Goal: Task Accomplishment & Management: Use online tool/utility

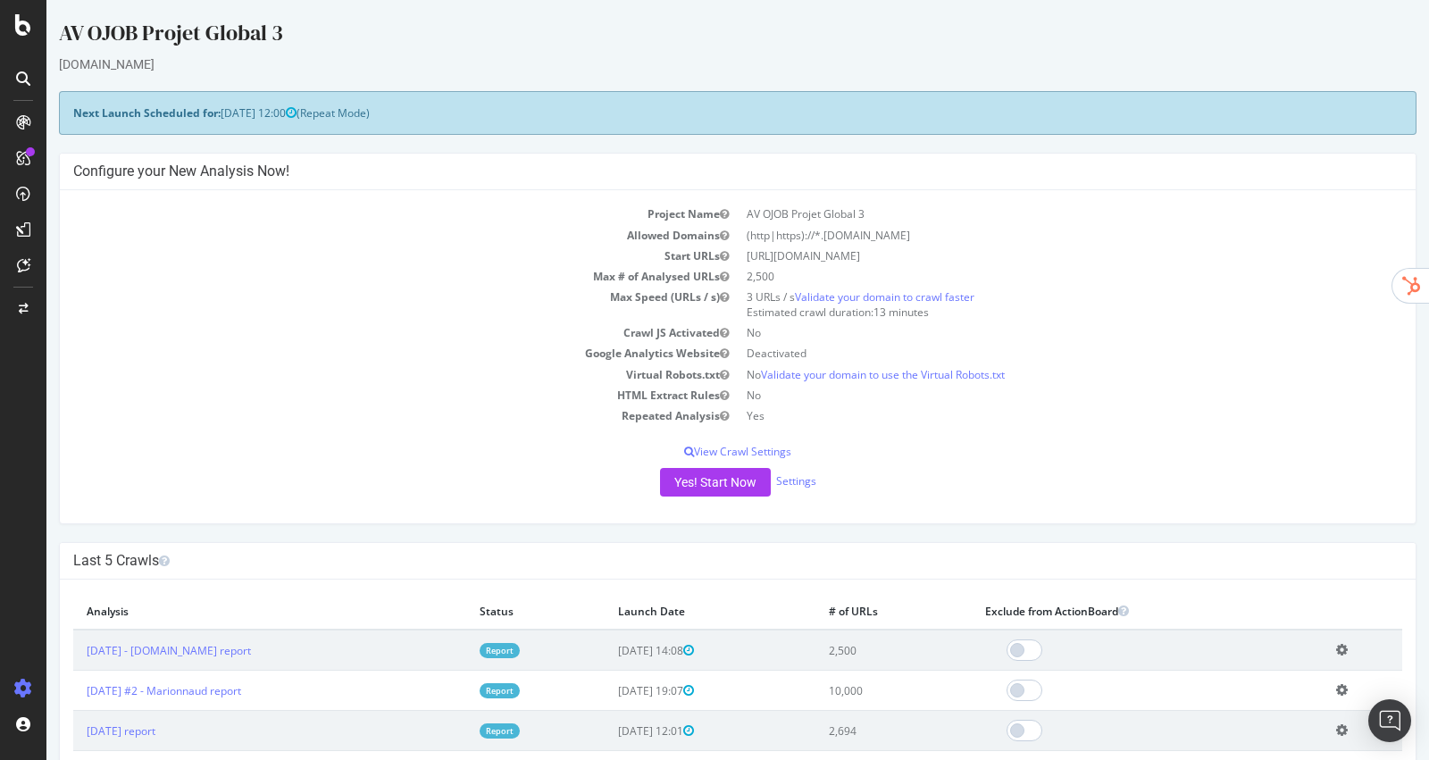
click at [798, 490] on div "Yes! Start Now Settings" at bounding box center [737, 482] width 1329 height 29
click at [807, 473] on link "Settings" at bounding box center [796, 480] width 40 height 15
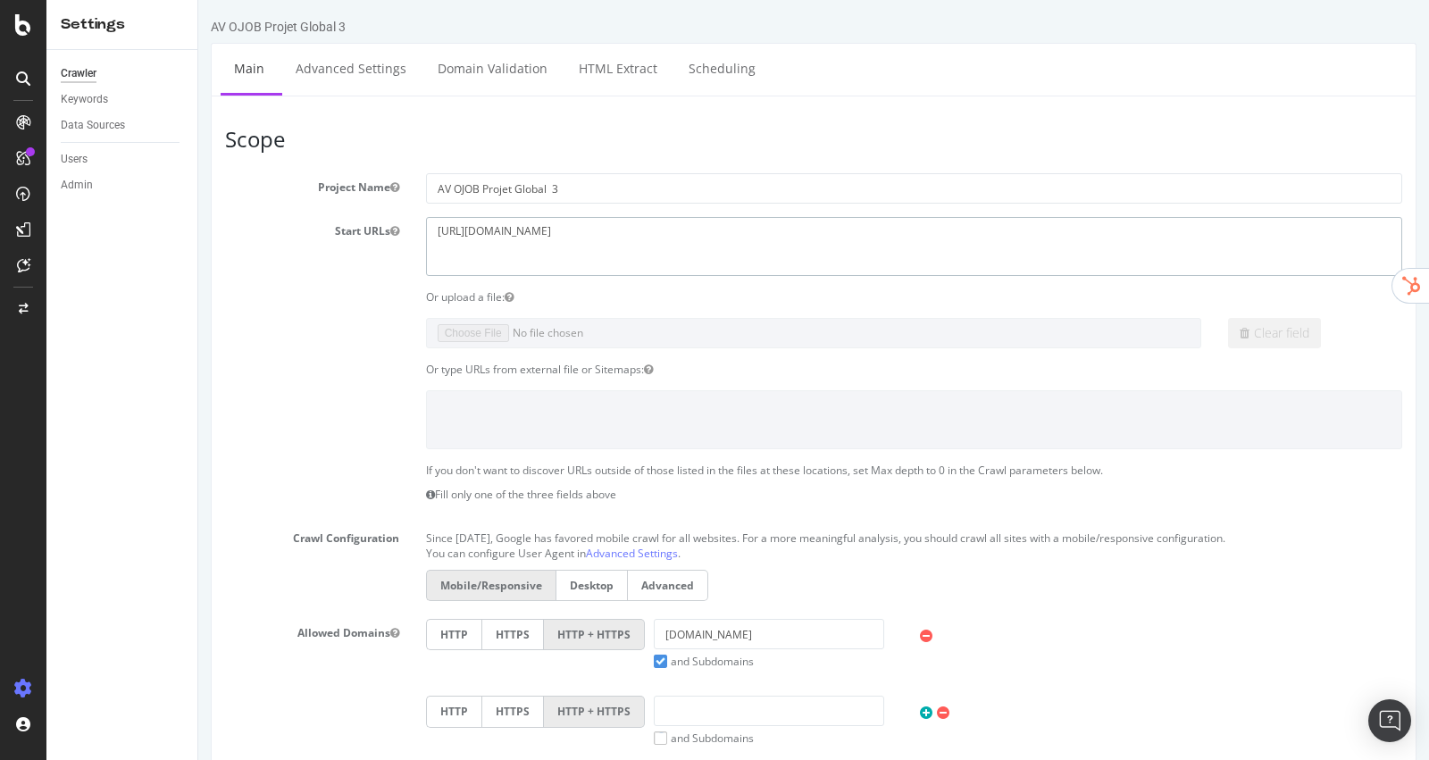
drag, startPoint x: 705, startPoint y: 239, endPoint x: 172, endPoint y: 188, distance: 534.7
click at [198, 188] on html "AV OJOB Projet Global 3 × × Main Advanced Settings Domain Validation HTML Extra…" at bounding box center [813, 733] width 1231 height 1467
paste textarea "[PERSON_NAME][DOMAIN_NAME][URL]"
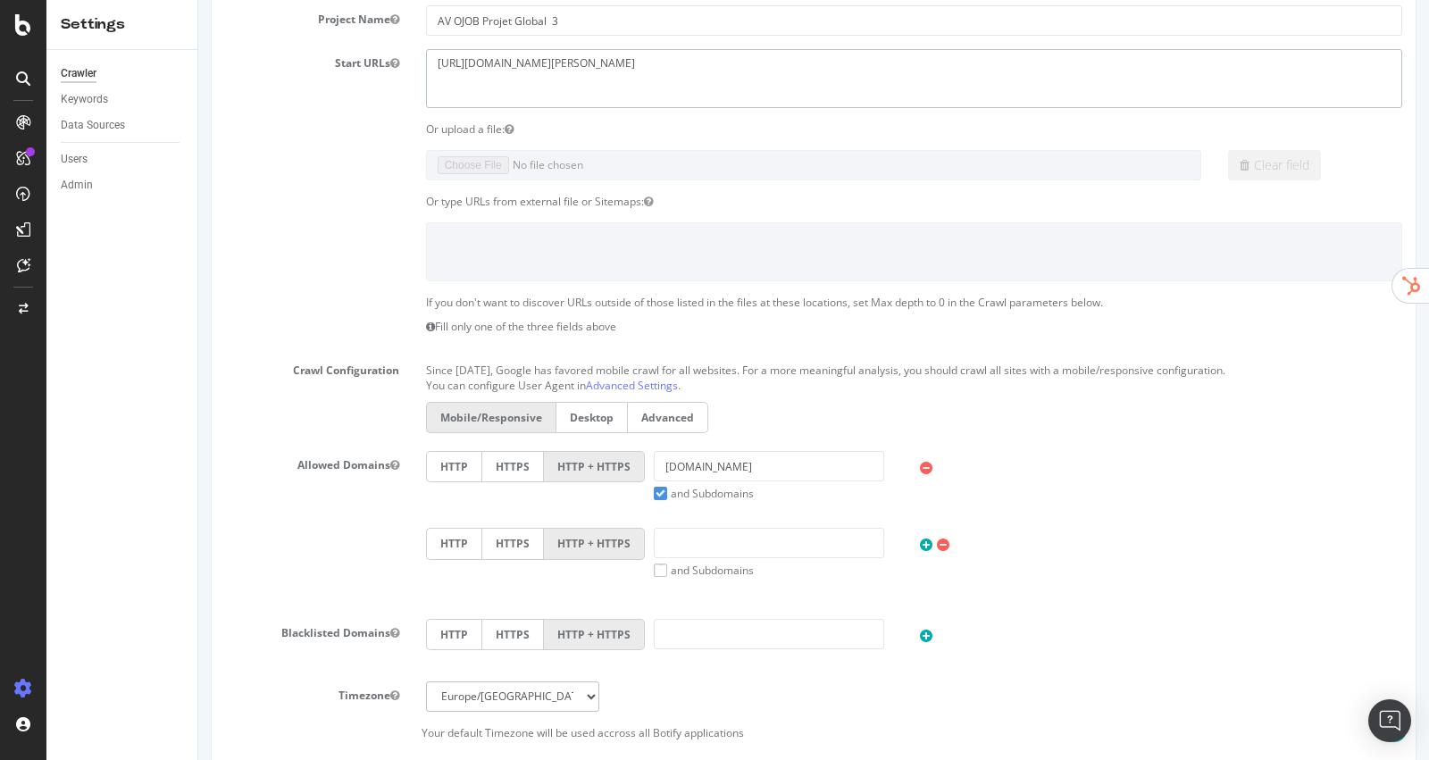
scroll to position [197, 0]
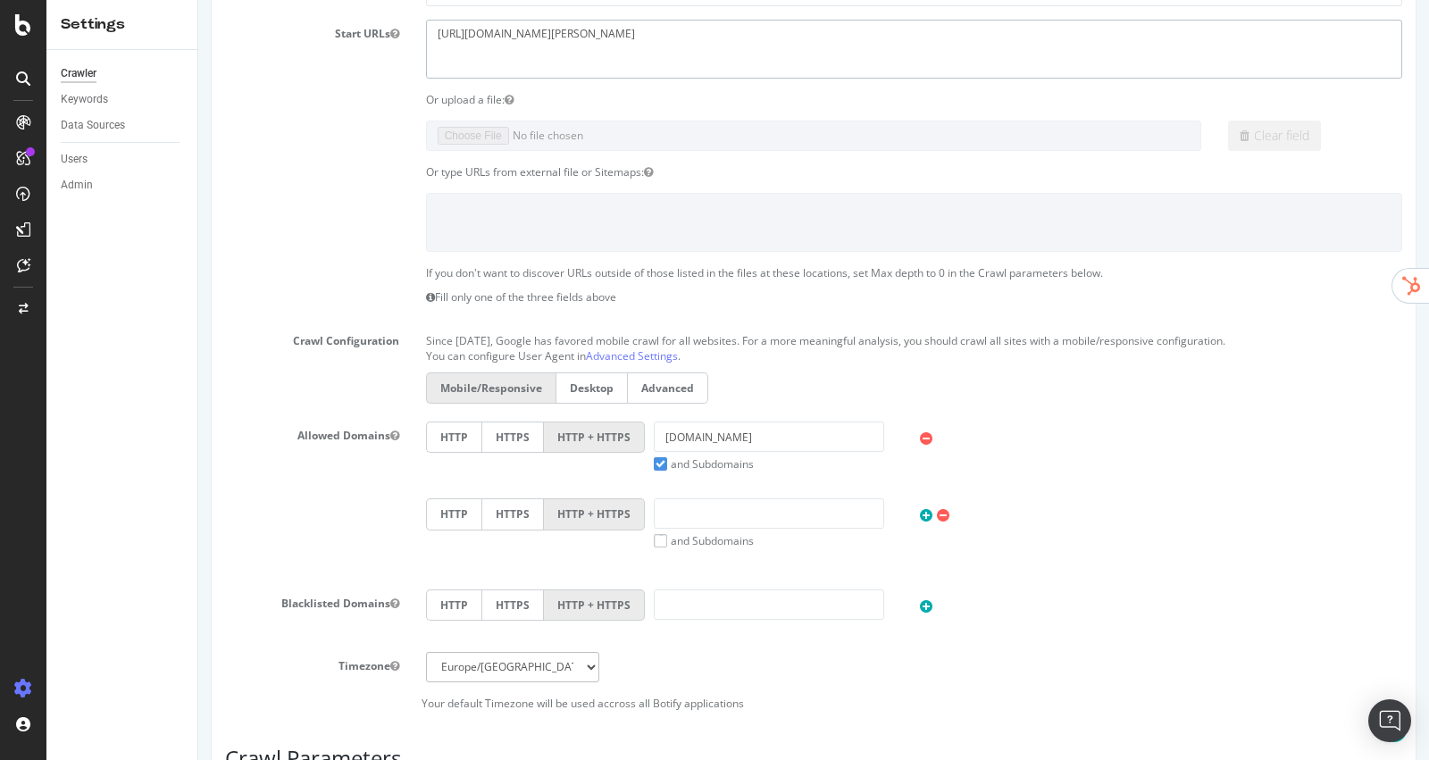
type textarea "[URL][DOMAIN_NAME][PERSON_NAME]"
drag, startPoint x: 757, startPoint y: 438, endPoint x: 462, endPoint y: 421, distance: 296.1
click at [462, 422] on div "HTTP HTTPS HTTP + HTTPS [DOMAIN_NAME] and Subdomains User Agent: Mobile Desktop…" at bounding box center [914, 447] width 994 height 50
paste input "[URL][DOMAIN_NAME][PERSON_NAME]"
click at [724, 439] on input "[URL][DOMAIN_NAME][PERSON_NAME]" at bounding box center [769, 437] width 230 height 30
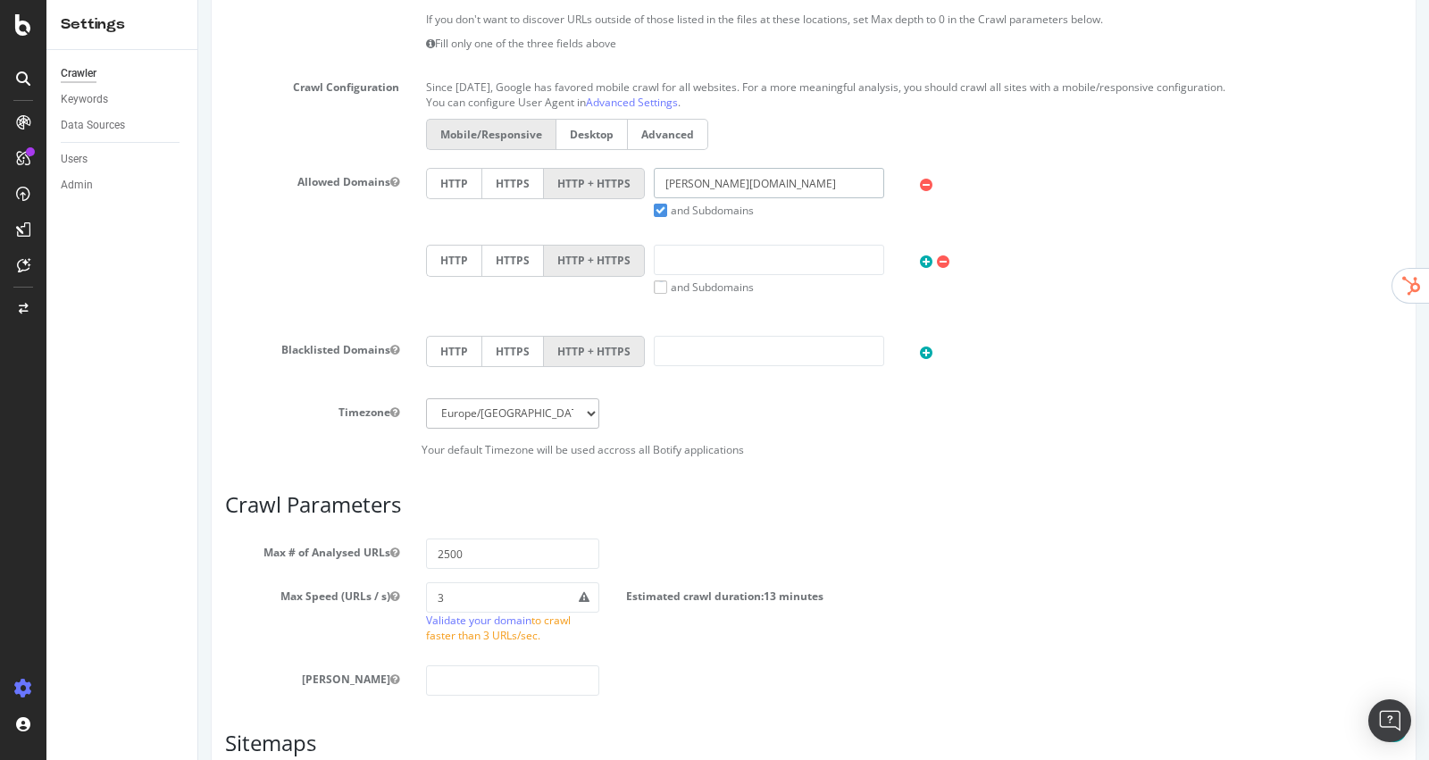
scroll to position [699, 0]
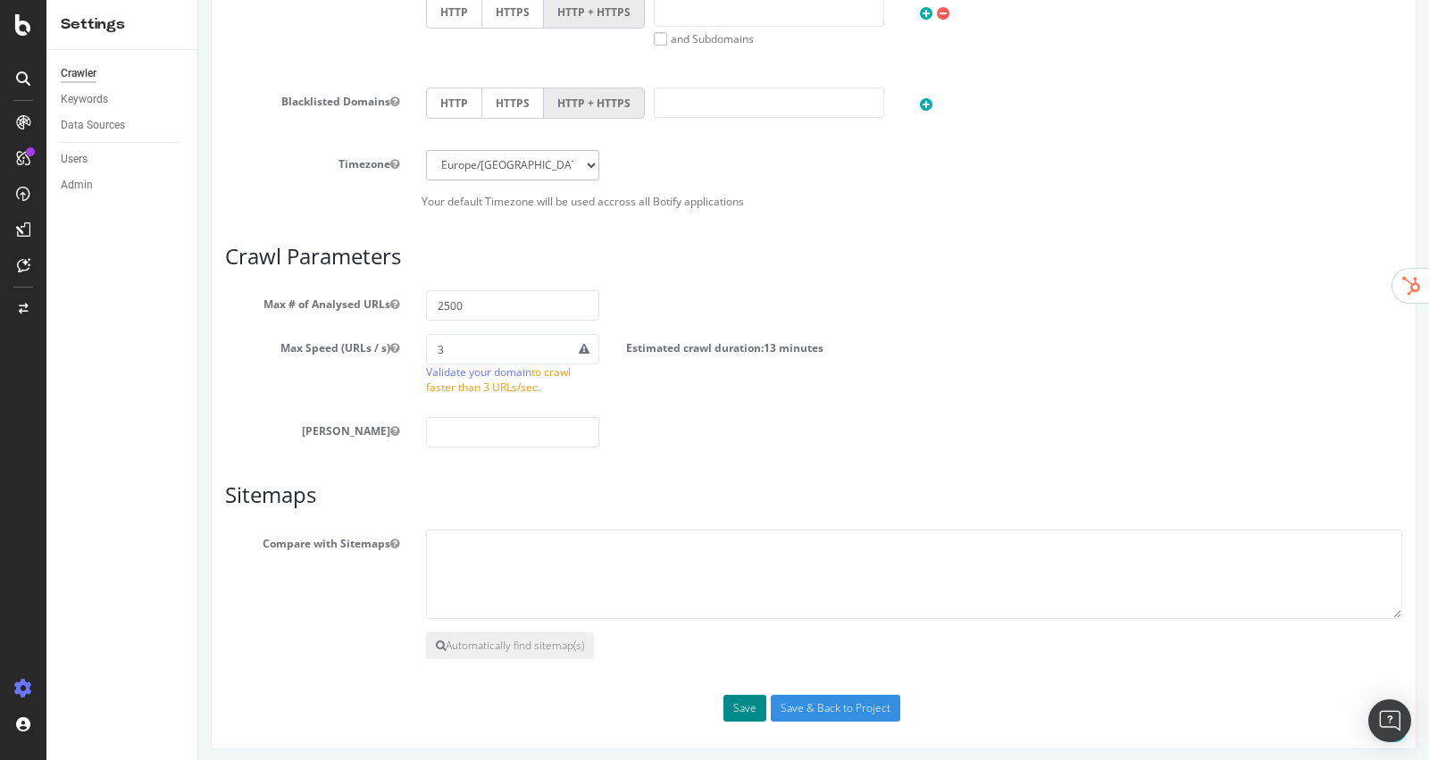
type input "[PERSON_NAME][DOMAIN_NAME]"
click at [753, 712] on button "Save" at bounding box center [744, 708] width 43 height 27
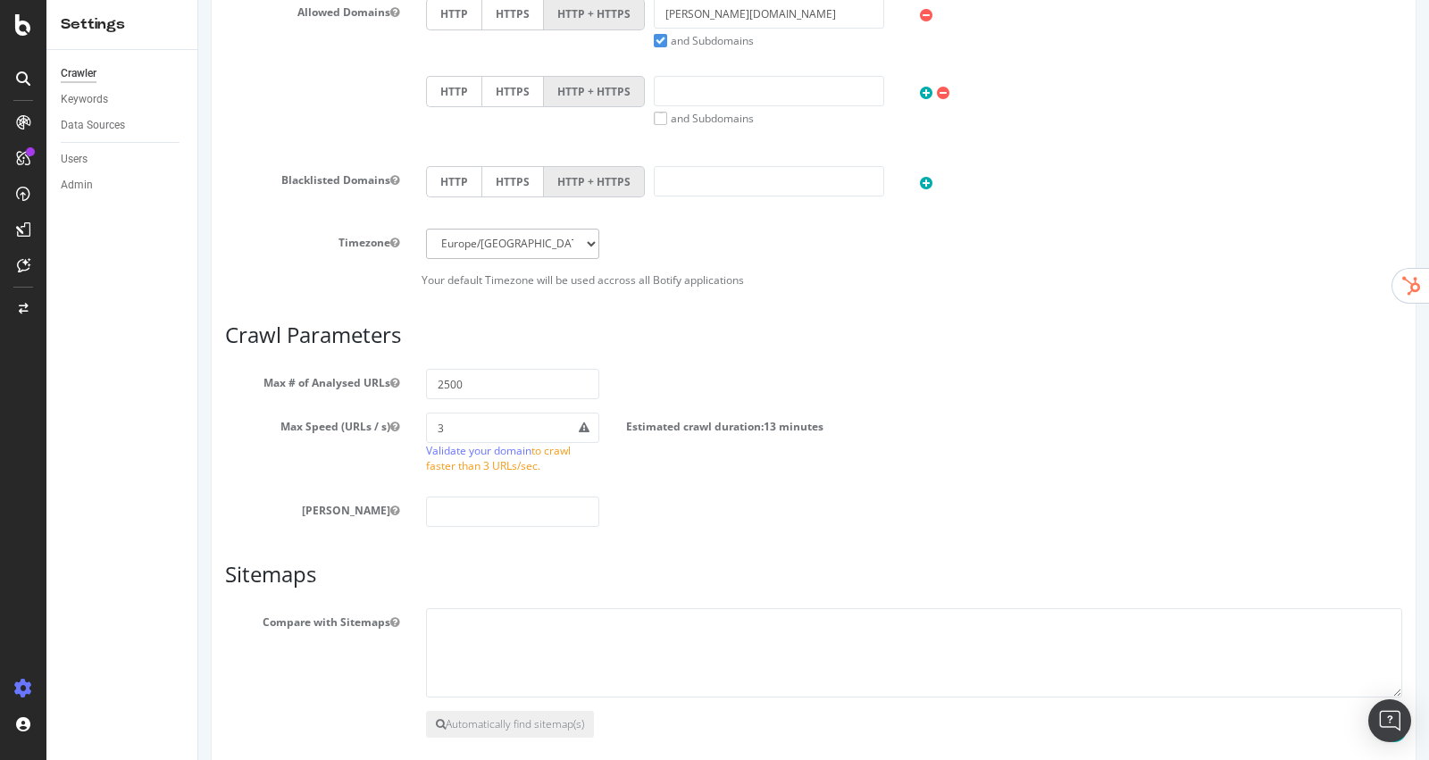
scroll to position [915, 0]
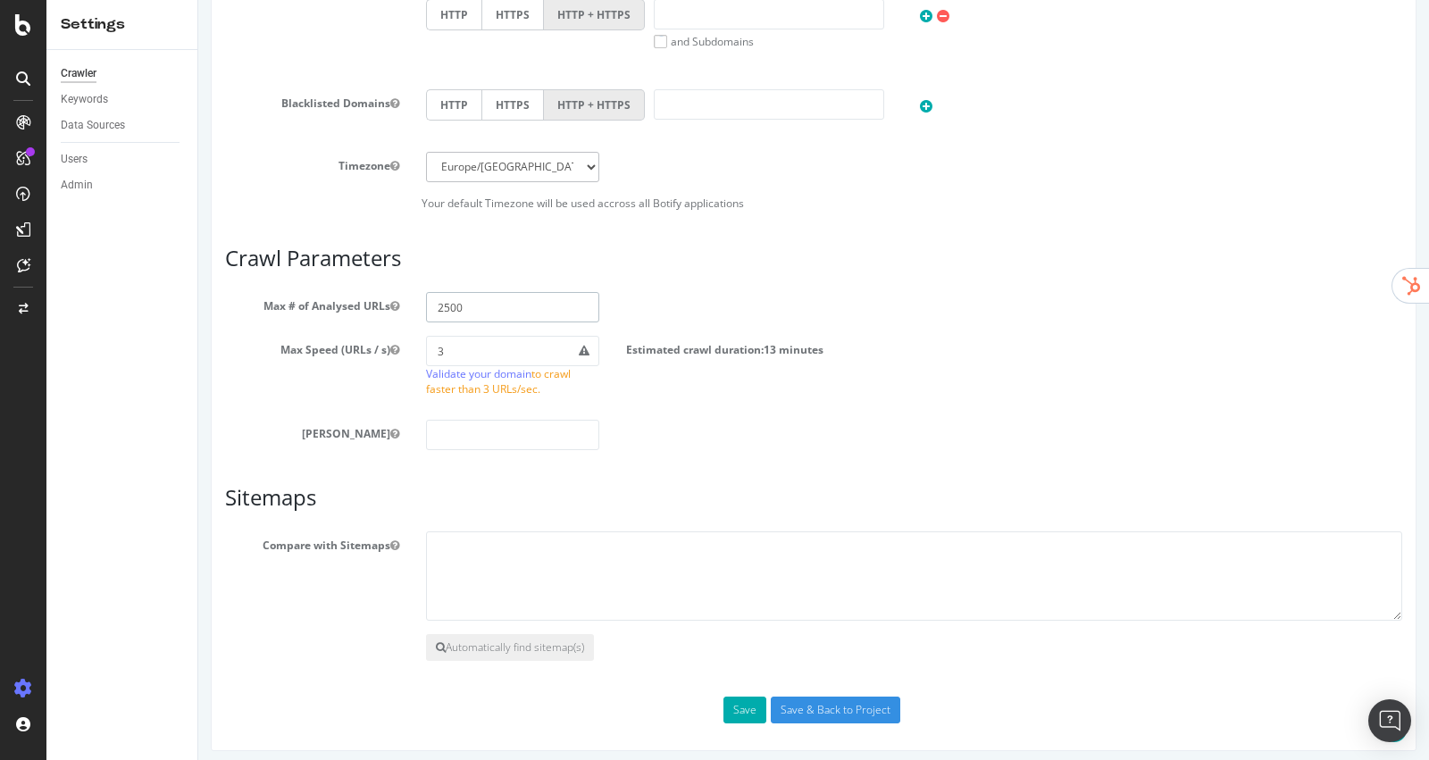
drag, startPoint x: 568, startPoint y: 295, endPoint x: 285, endPoint y: 278, distance: 283.6
click at [285, 280] on article "Crawl Parameters Max # of Analysed URLs 2500 Max Speed (URLs / s) 3 Validate yo…" at bounding box center [813, 349] width 1177 height 204
type input "5000"
click at [872, 710] on input "Save & Back to Project" at bounding box center [836, 710] width 130 height 27
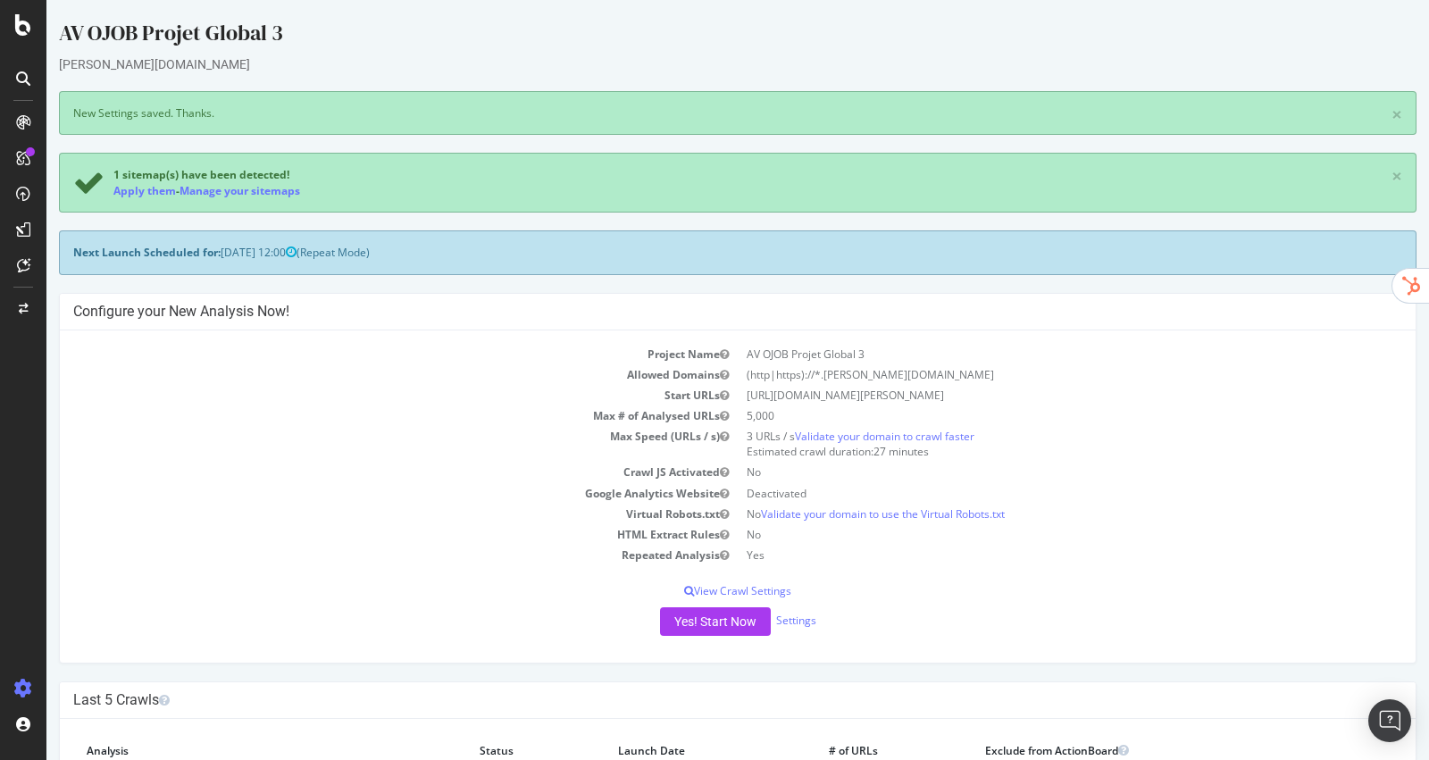
click at [145, 198] on div "1 sitemap(s) have been detected! Apply them - Manage your sitemaps ×" at bounding box center [738, 183] width 1358 height 60
click at [142, 187] on link "Apply them" at bounding box center [144, 190] width 63 height 15
click at [736, 624] on button "Yes! Start Now" at bounding box center [715, 621] width 111 height 29
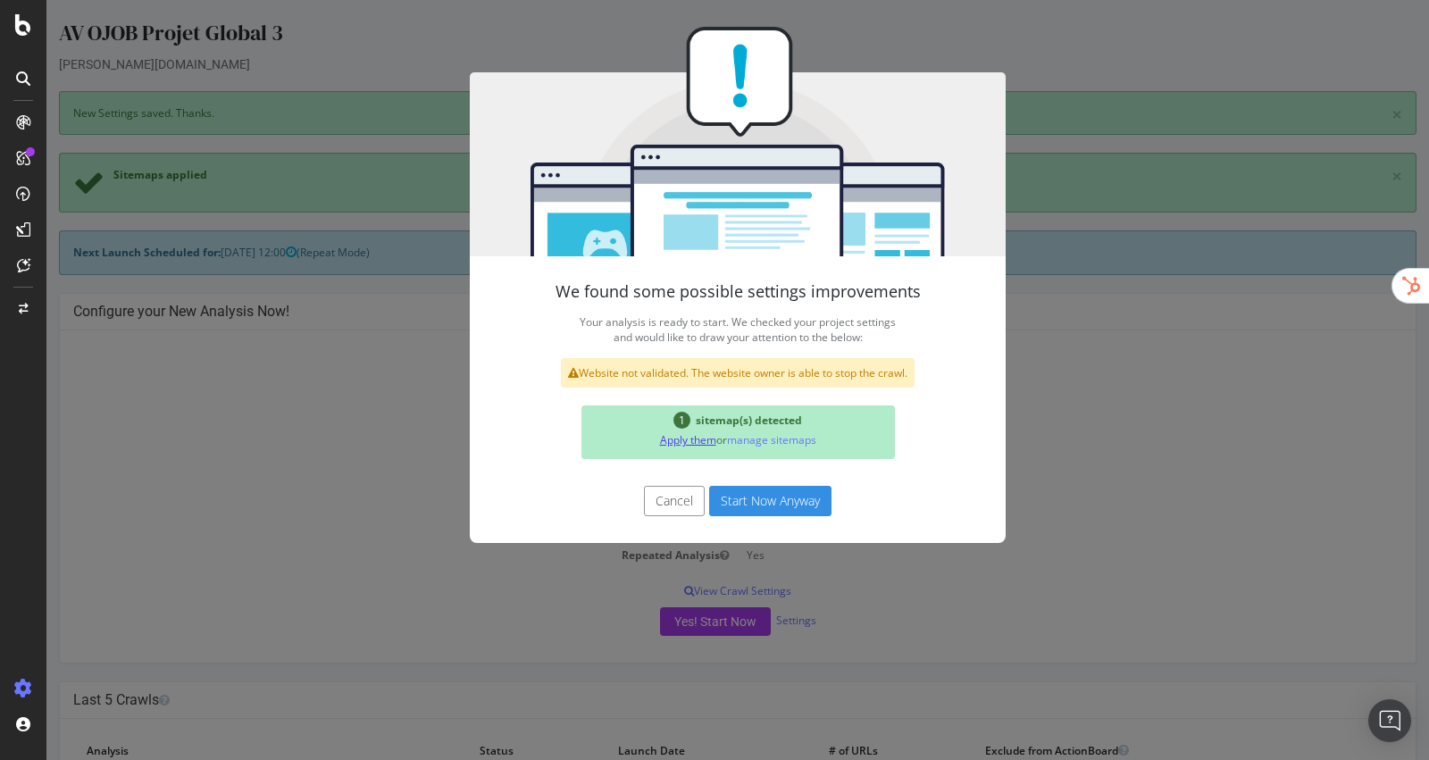
click at [672, 438] on link "Apply them" at bounding box center [688, 439] width 56 height 15
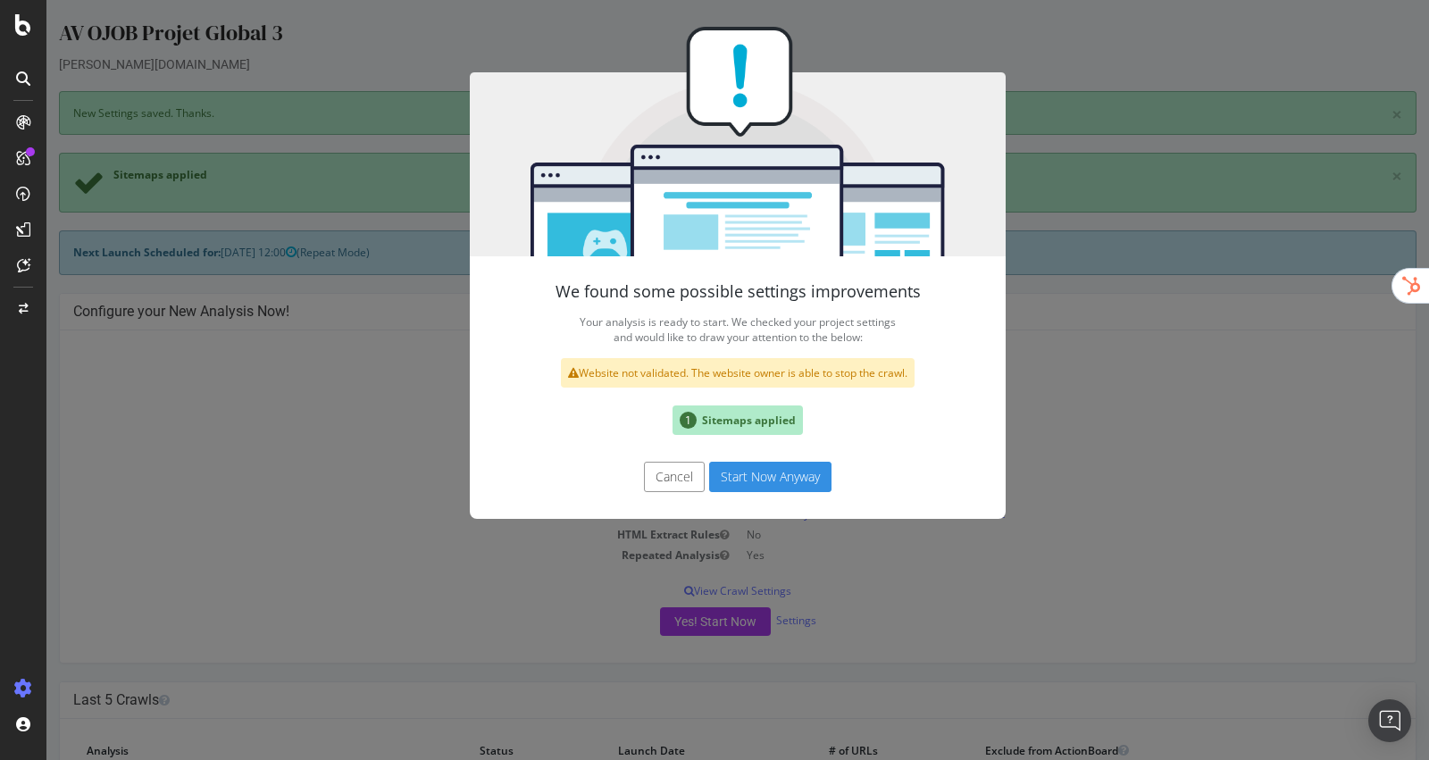
click at [783, 471] on button "Start Now Anyway" at bounding box center [770, 477] width 122 height 30
